Goal: Information Seeking & Learning: Learn about a topic

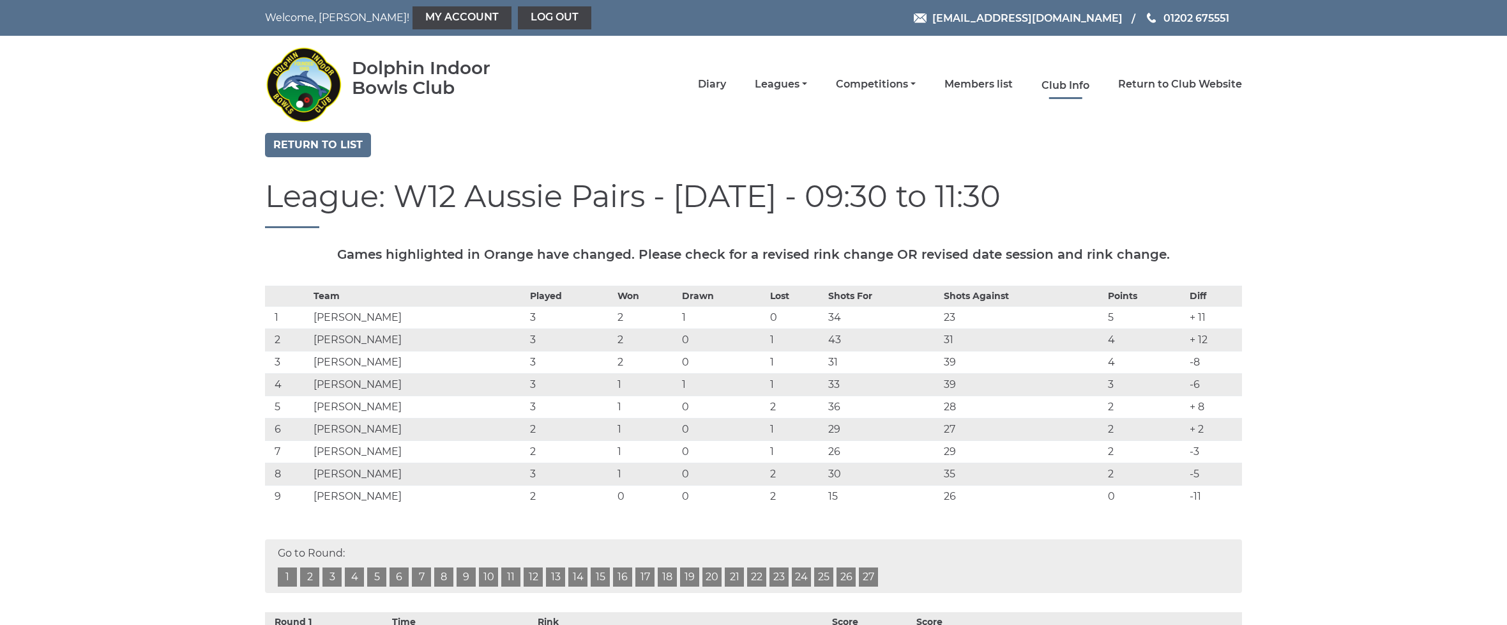
click at [1089, 80] on link "Club Info" at bounding box center [1066, 86] width 48 height 14
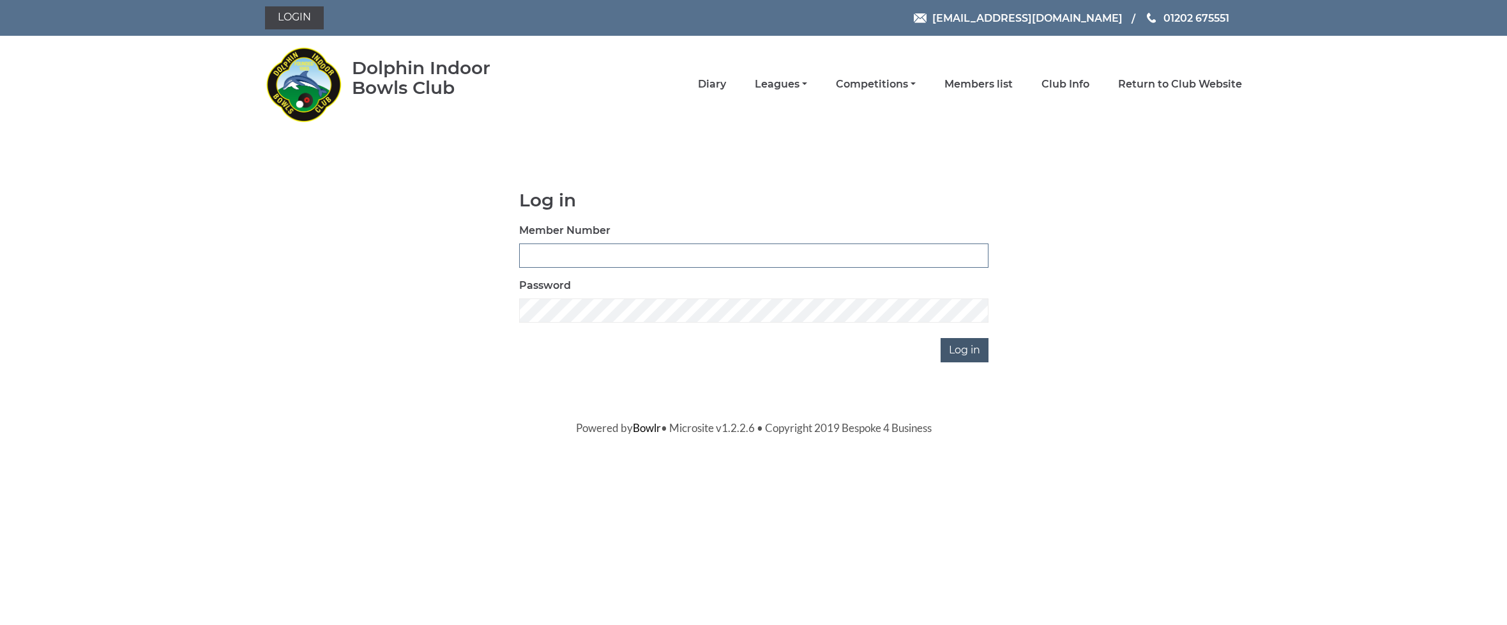
type input "4039"
click at [975, 348] on input "Log in" at bounding box center [965, 350] width 48 height 24
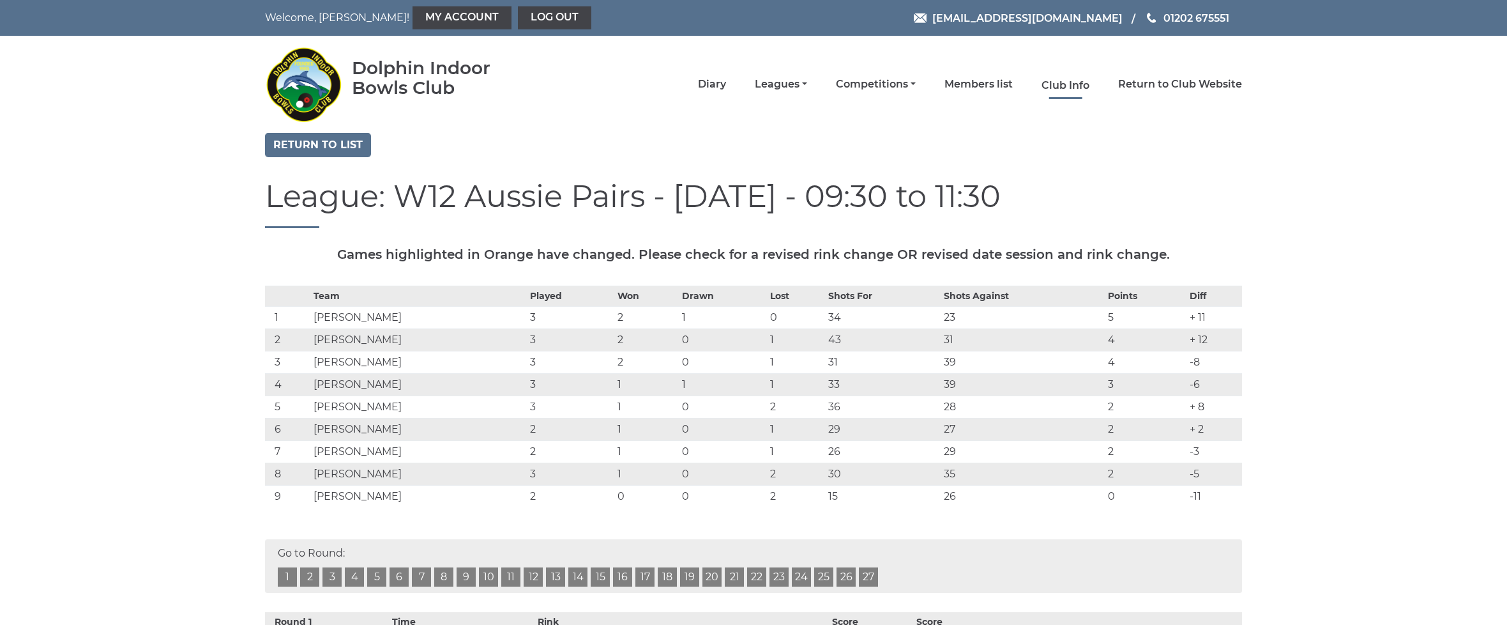
click at [1083, 85] on link "Club Info" at bounding box center [1066, 86] width 48 height 14
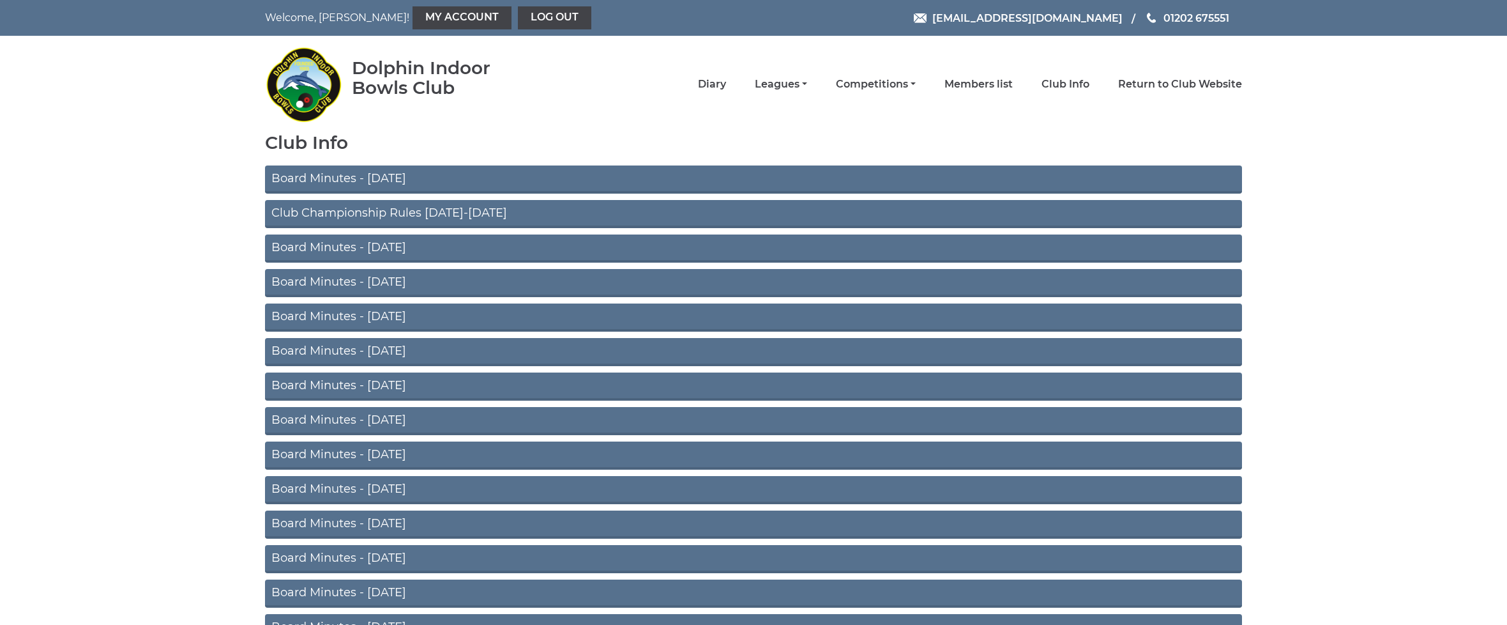
click at [344, 211] on link "Club Championship Rules [DATE]-[DATE]" at bounding box center [753, 214] width 977 height 28
click at [807, 84] on link "Leagues" at bounding box center [781, 86] width 52 height 14
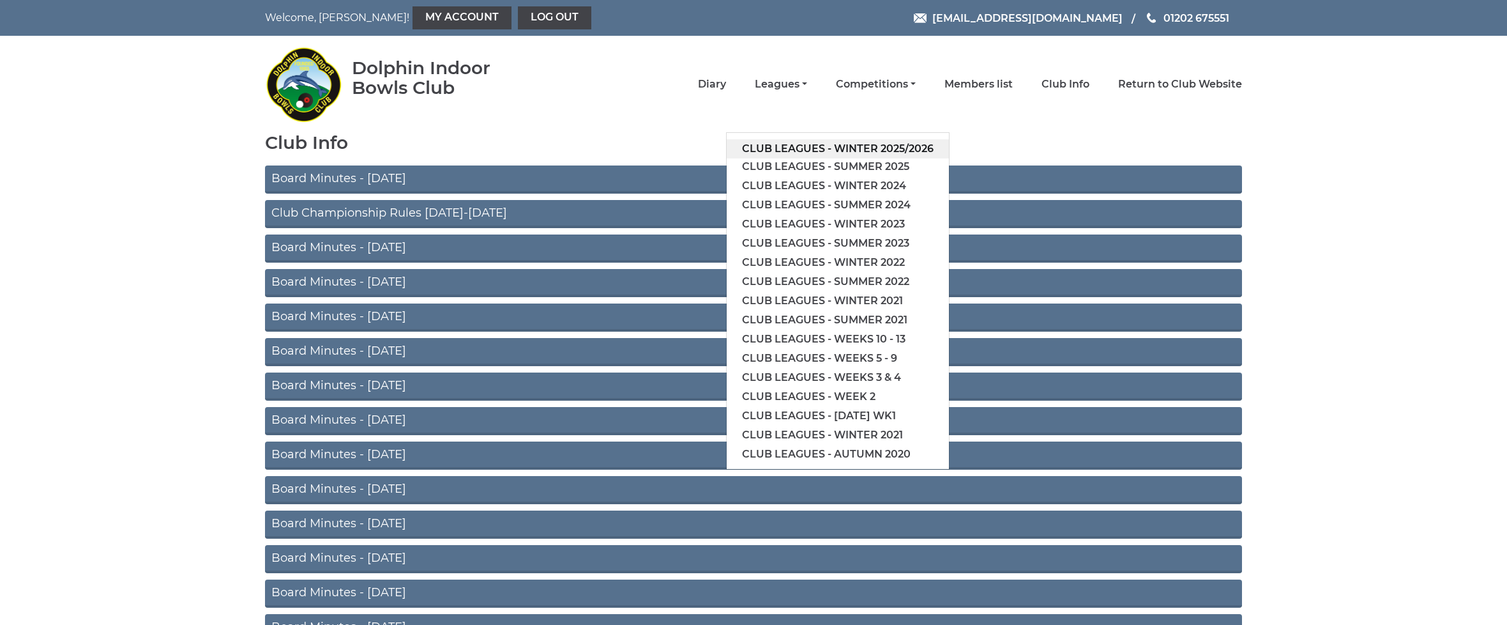
click at [862, 147] on link "Club leagues - Winter 2025/2026" at bounding box center [838, 148] width 222 height 19
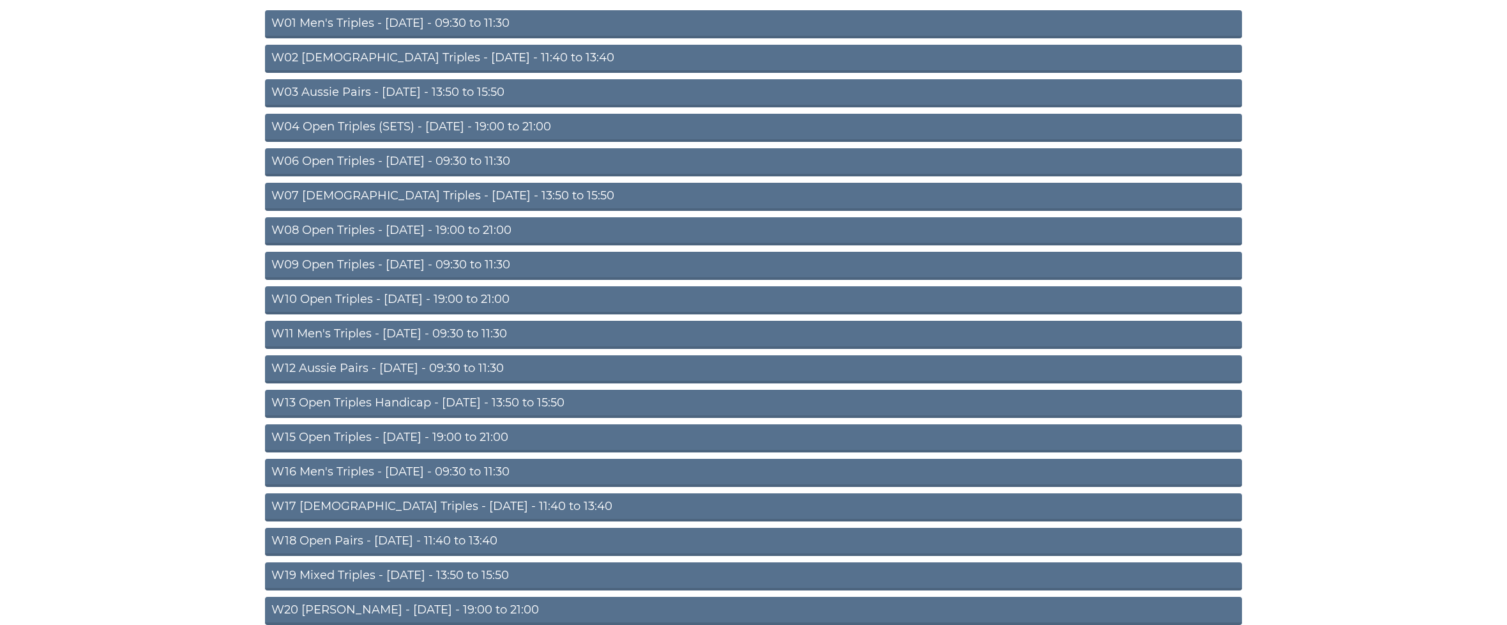
scroll to position [267, 0]
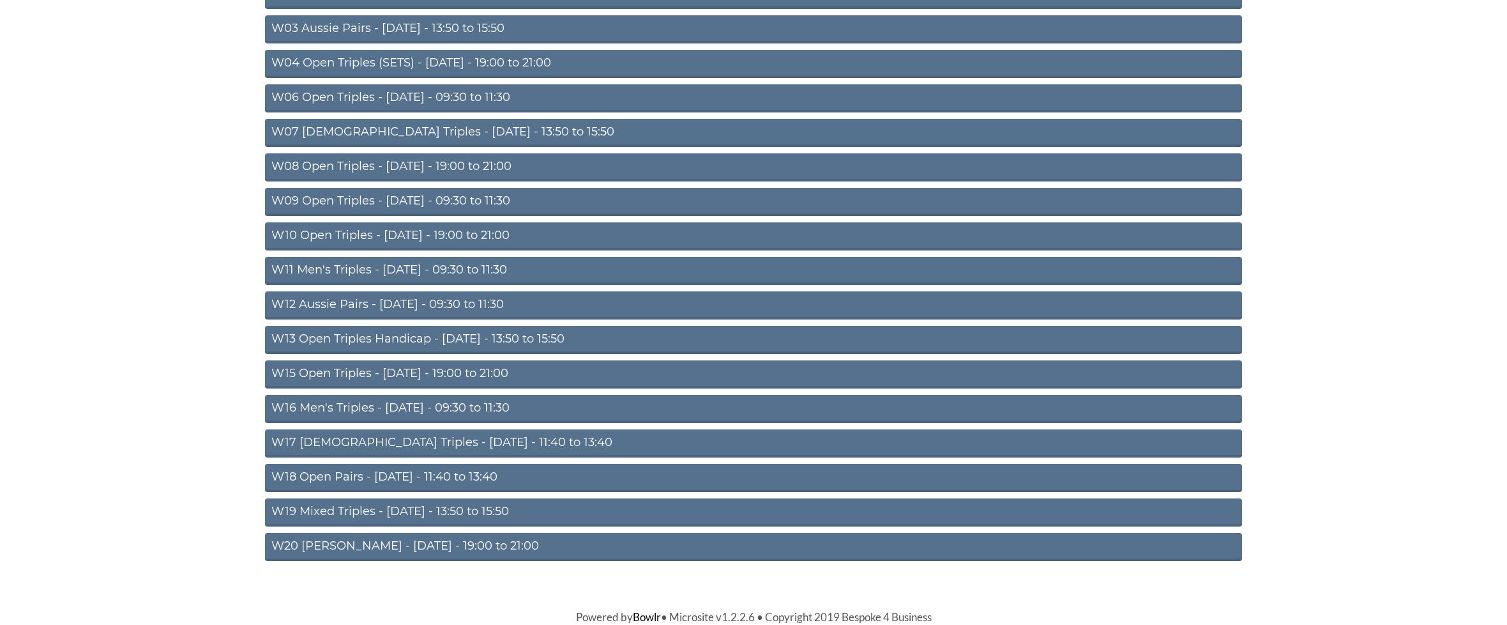
click at [339, 303] on link "W12 Aussie Pairs - Thursday - 09:30 to 11:30" at bounding box center [753, 305] width 977 height 28
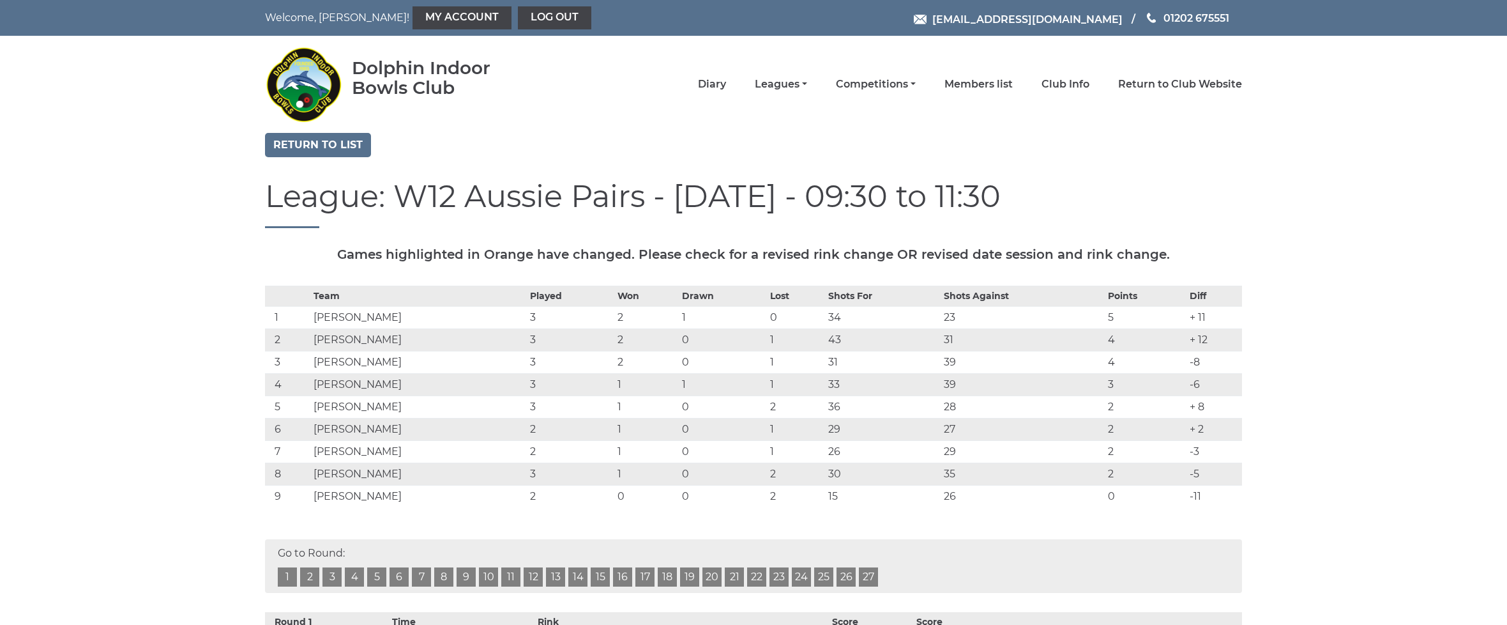
click at [1045, 19] on span "[EMAIL_ADDRESS][DOMAIN_NAME]" at bounding box center [1028, 19] width 190 height 12
click at [927, 19] on img at bounding box center [920, 20] width 13 height 10
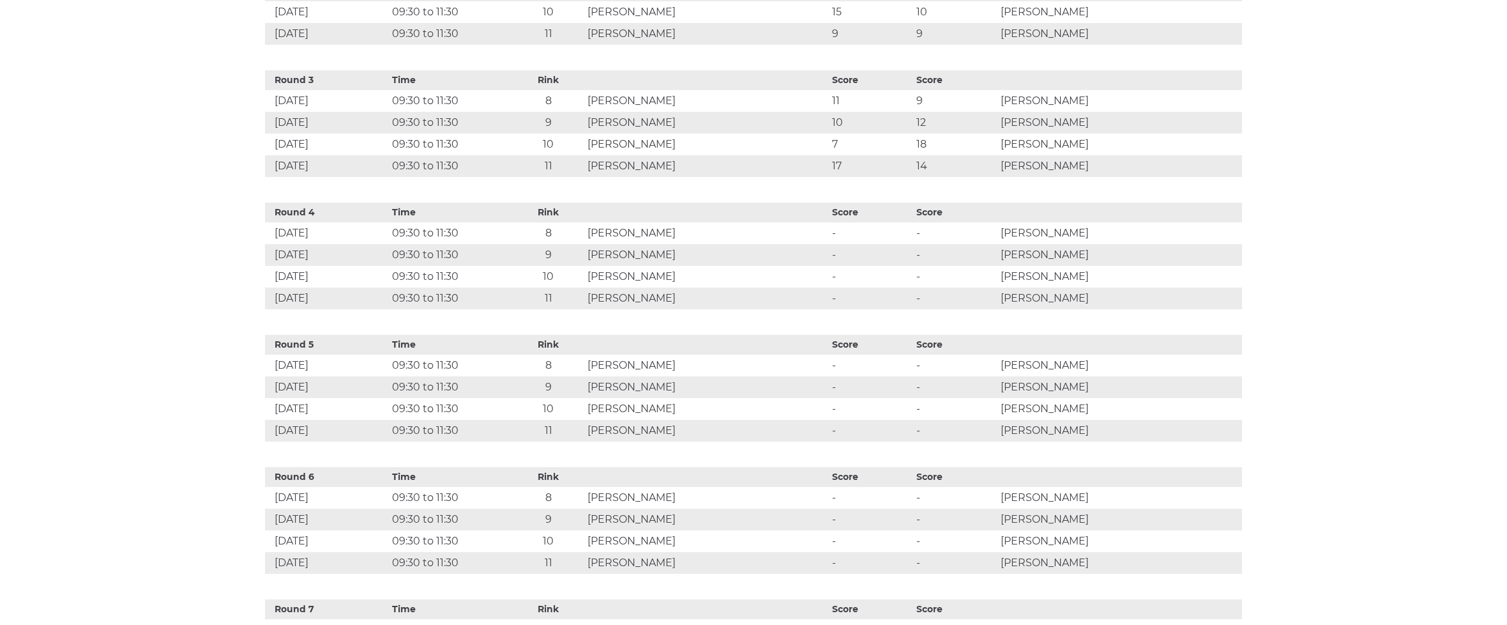
scroll to position [803, 0]
